Goal: Check status: Check status

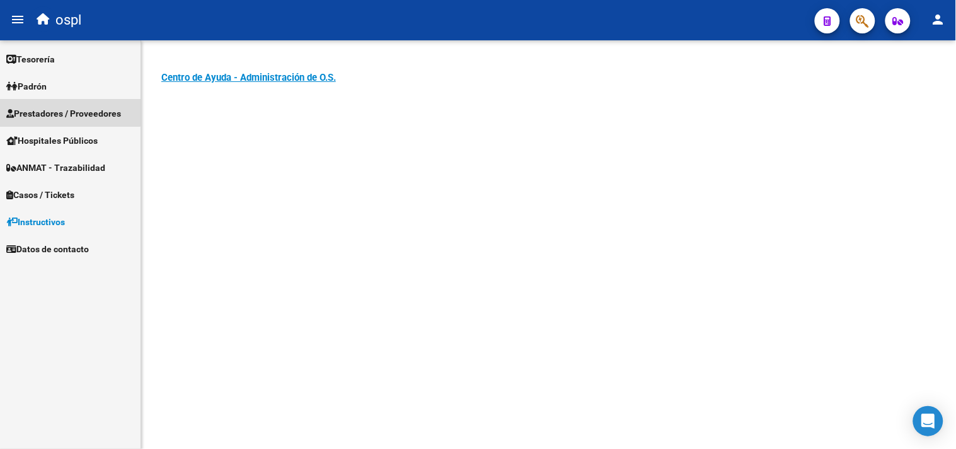
click at [63, 104] on link "Prestadores / Proveedores" at bounding box center [70, 113] width 141 height 27
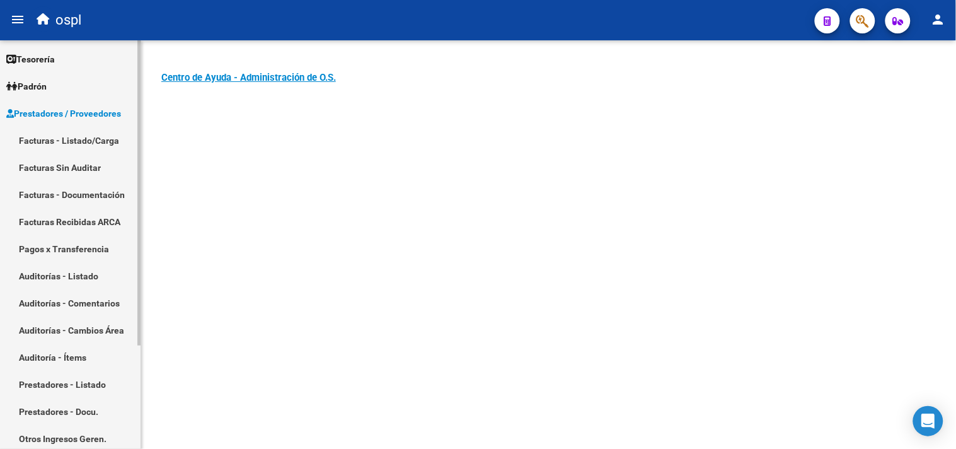
click at [88, 141] on link "Facturas - Listado/Carga" at bounding box center [70, 140] width 141 height 27
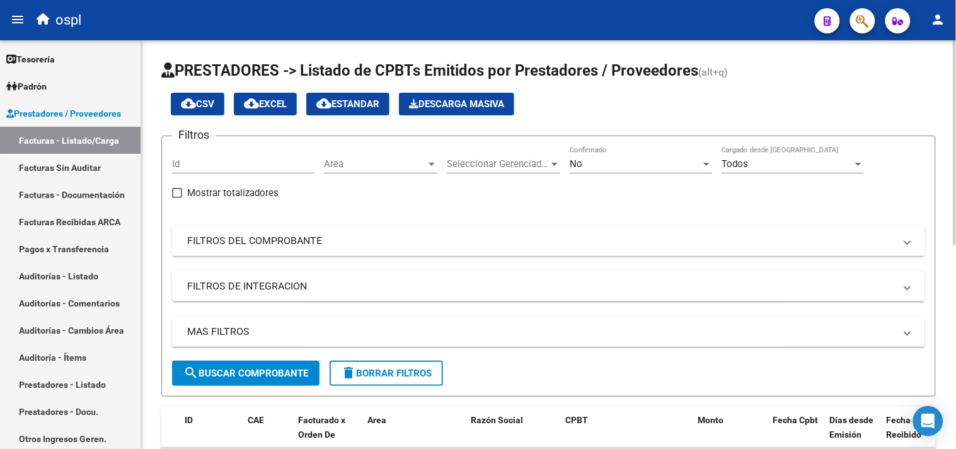
click at [279, 248] on mat-expansion-panel-header "FILTROS DEL COMPROBANTE" at bounding box center [548, 241] width 753 height 30
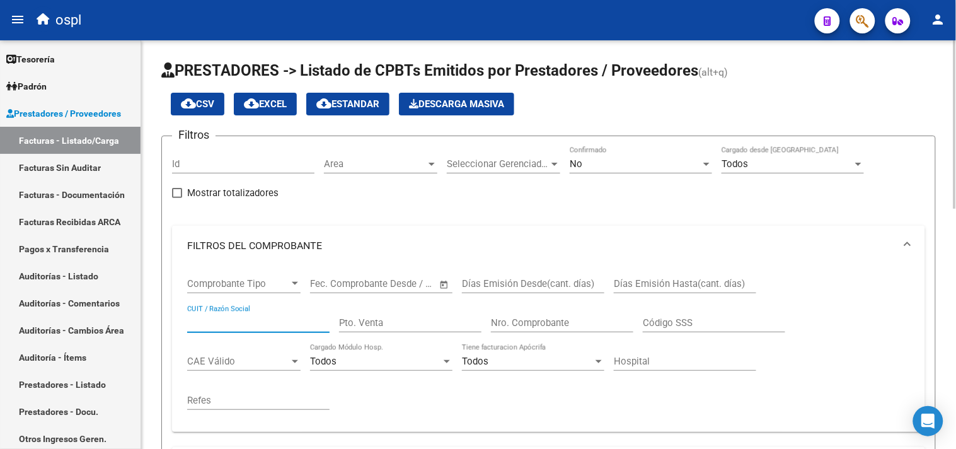
click at [255, 324] on input "CUIT / Razón Social" at bounding box center [258, 322] width 142 height 11
type input "b"
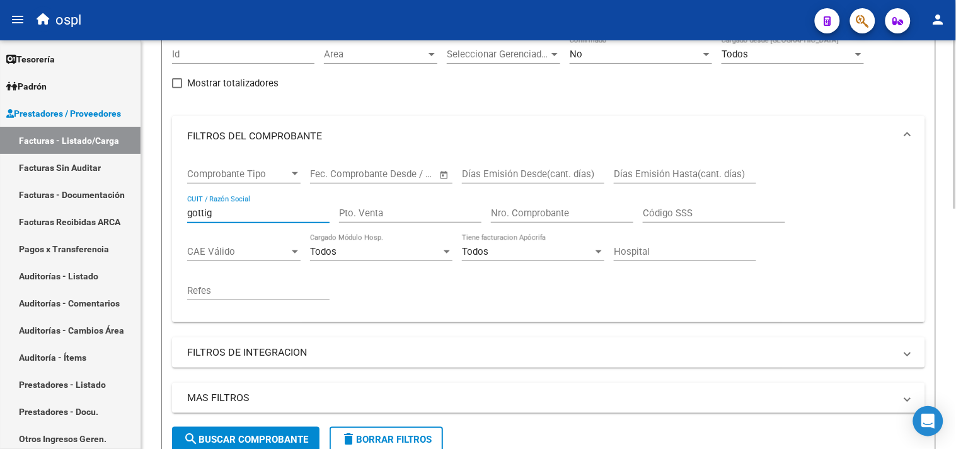
scroll to position [350, 0]
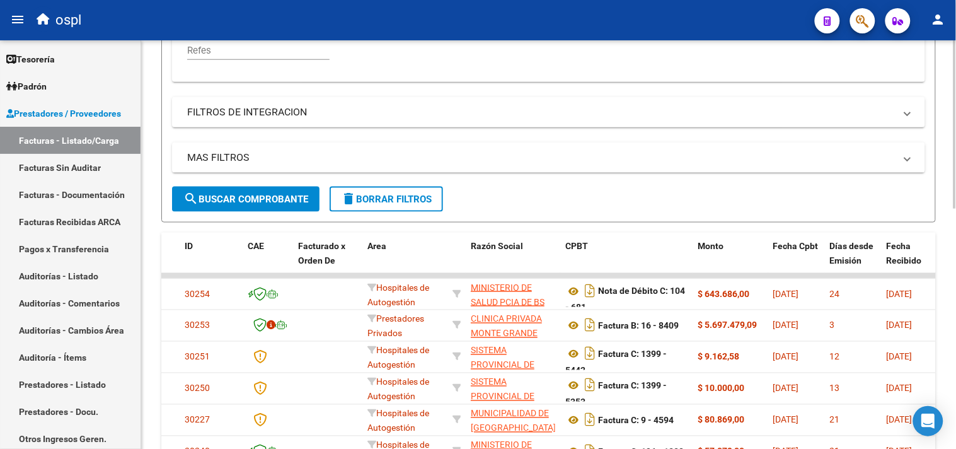
type input "gottig"
click at [212, 195] on span "search Buscar Comprobante" at bounding box center [245, 199] width 125 height 11
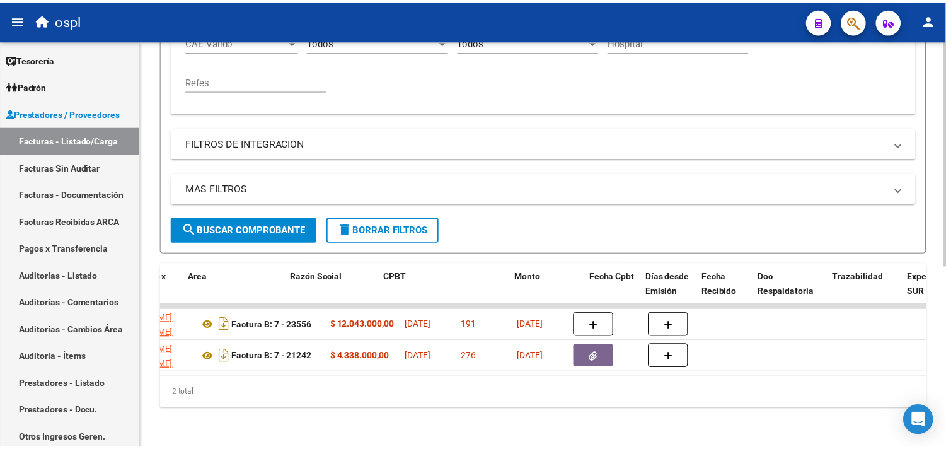
scroll to position [0, 382]
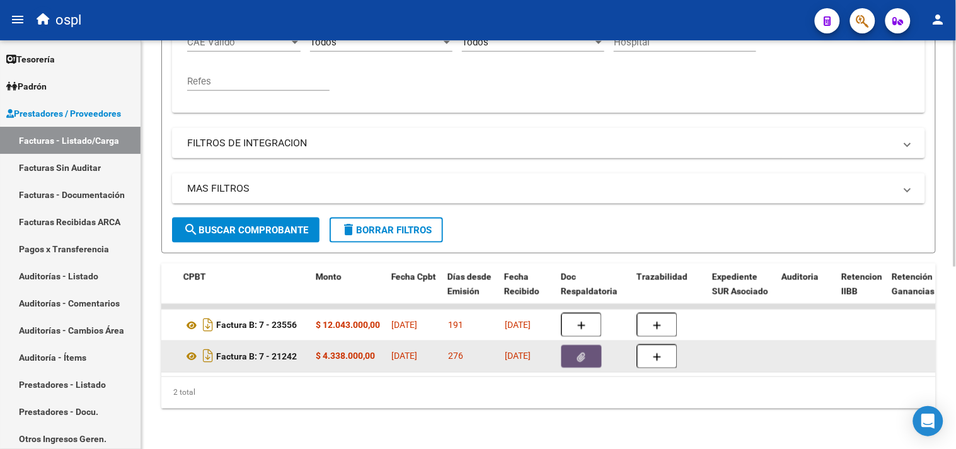
click at [590, 345] on button "button" at bounding box center [582, 356] width 40 height 23
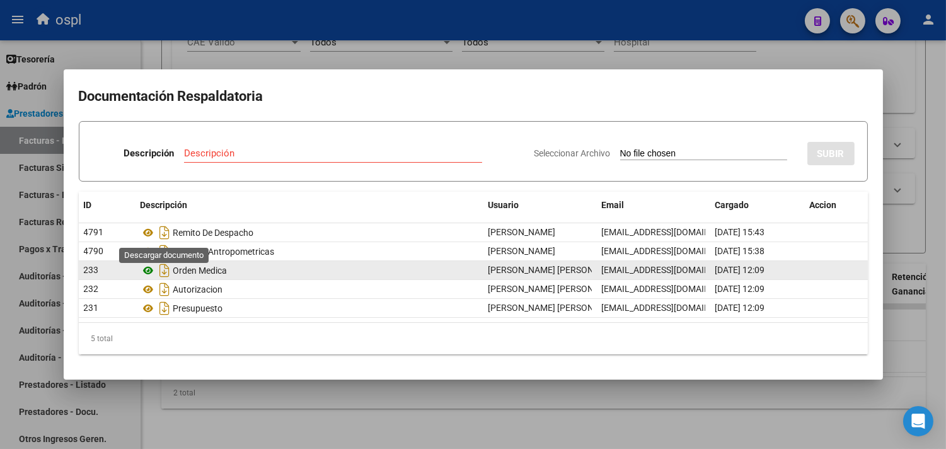
drag, startPoint x: 164, startPoint y: 234, endPoint x: 147, endPoint y: 265, distance: 35.0
click at [164, 234] on icon "Descargar documento" at bounding box center [165, 233] width 16 height 20
